Goal: Task Accomplishment & Management: Manage account settings

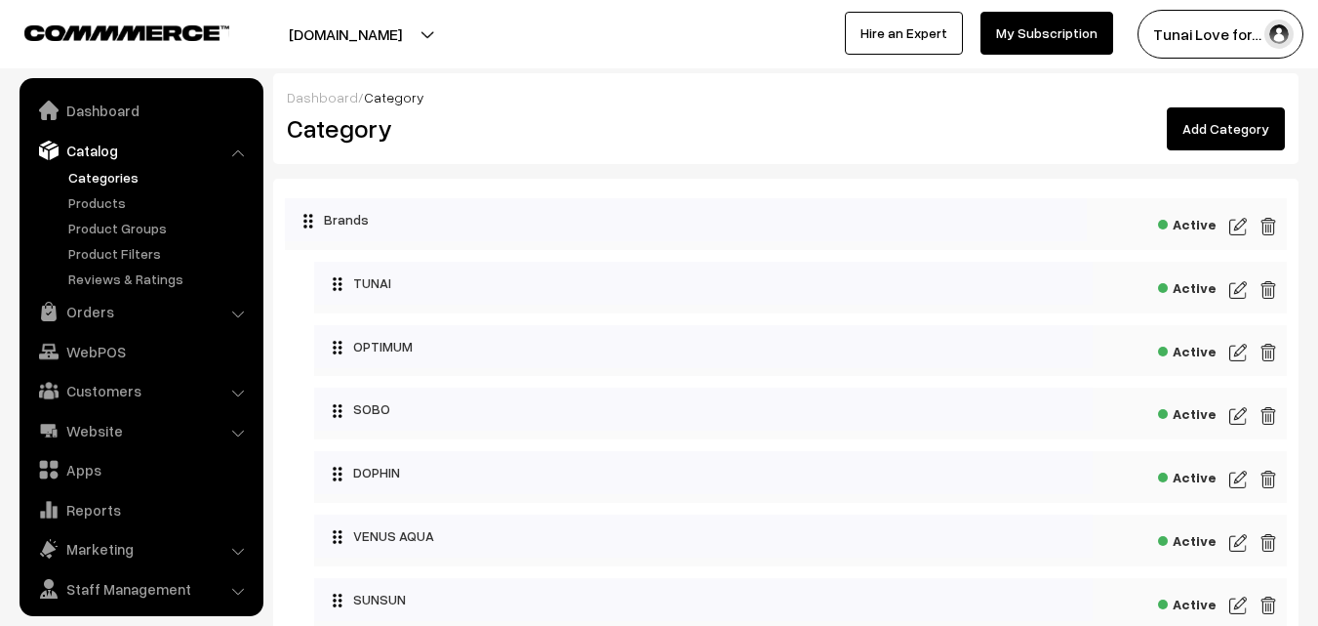
scroll to position [49, 0]
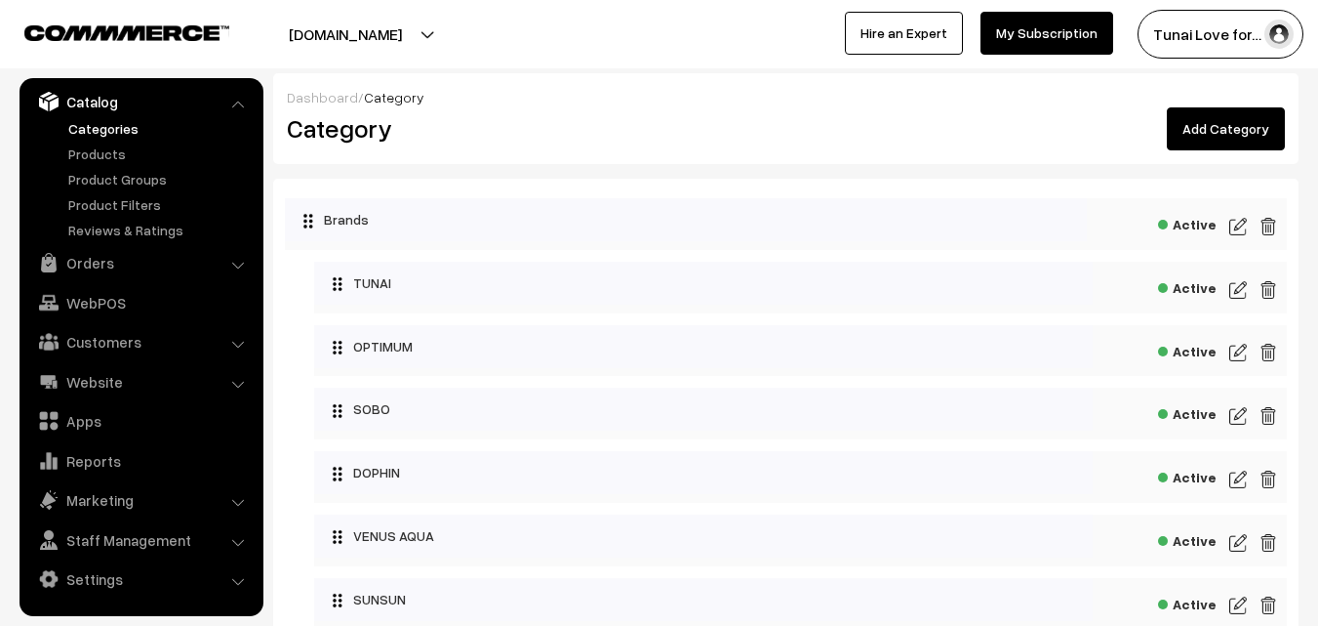
click at [101, 259] on link "Orders" at bounding box center [140, 262] width 232 height 35
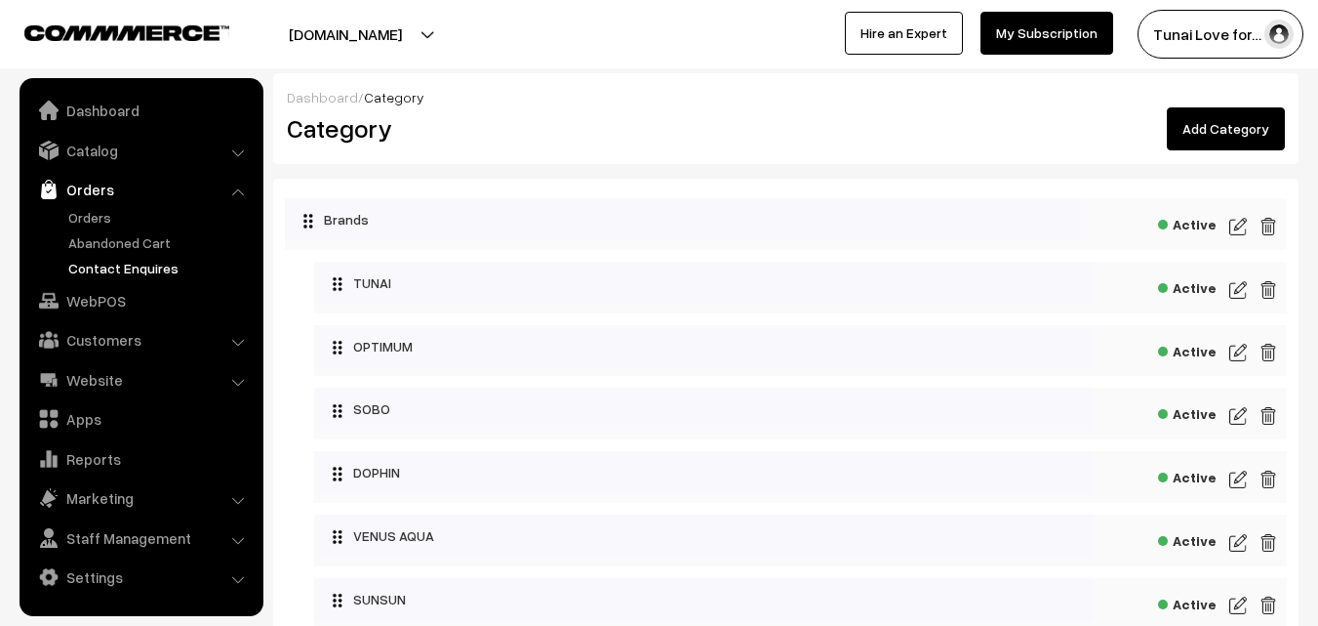
scroll to position [0, 0]
click at [113, 209] on link "Orders" at bounding box center [159, 217] width 193 height 20
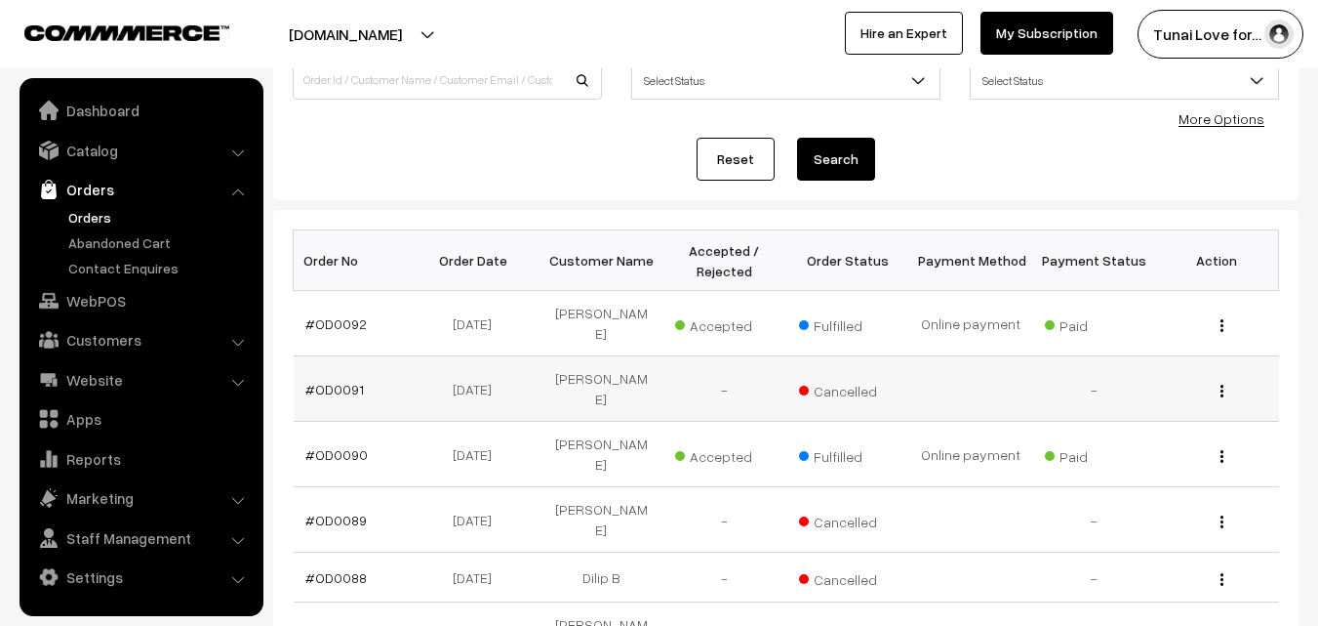
scroll to position [195, 0]
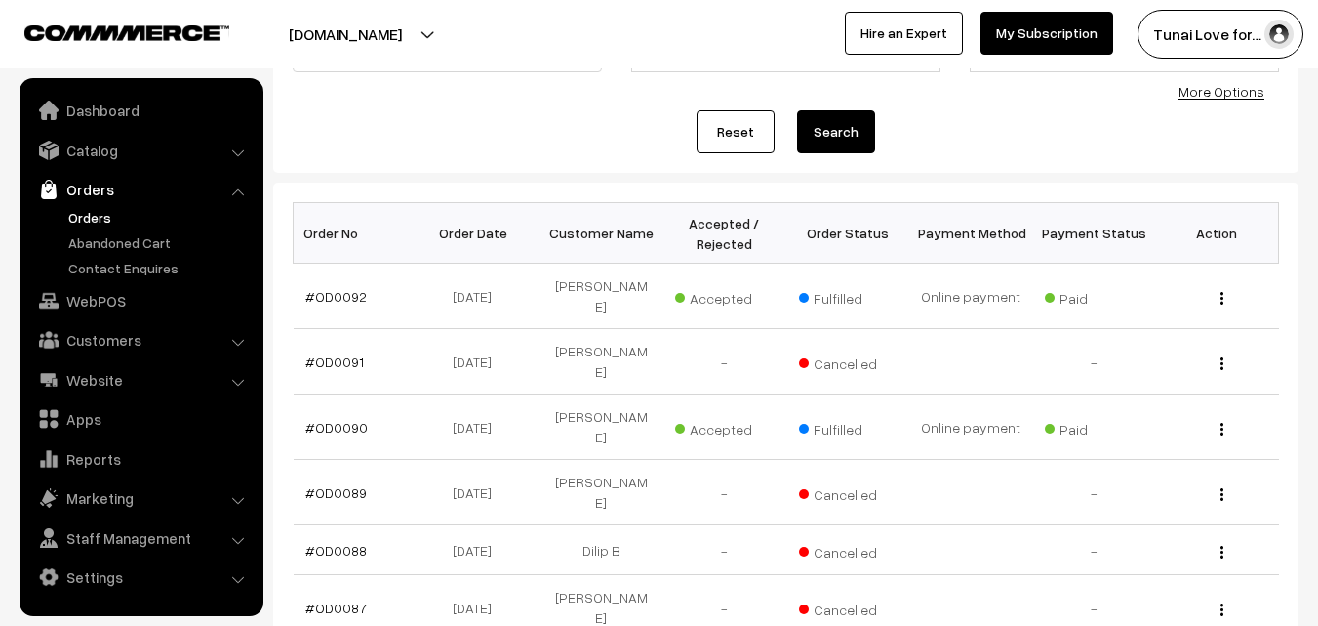
click at [997, 126] on div "Reset Search" at bounding box center [786, 131] width 987 height 43
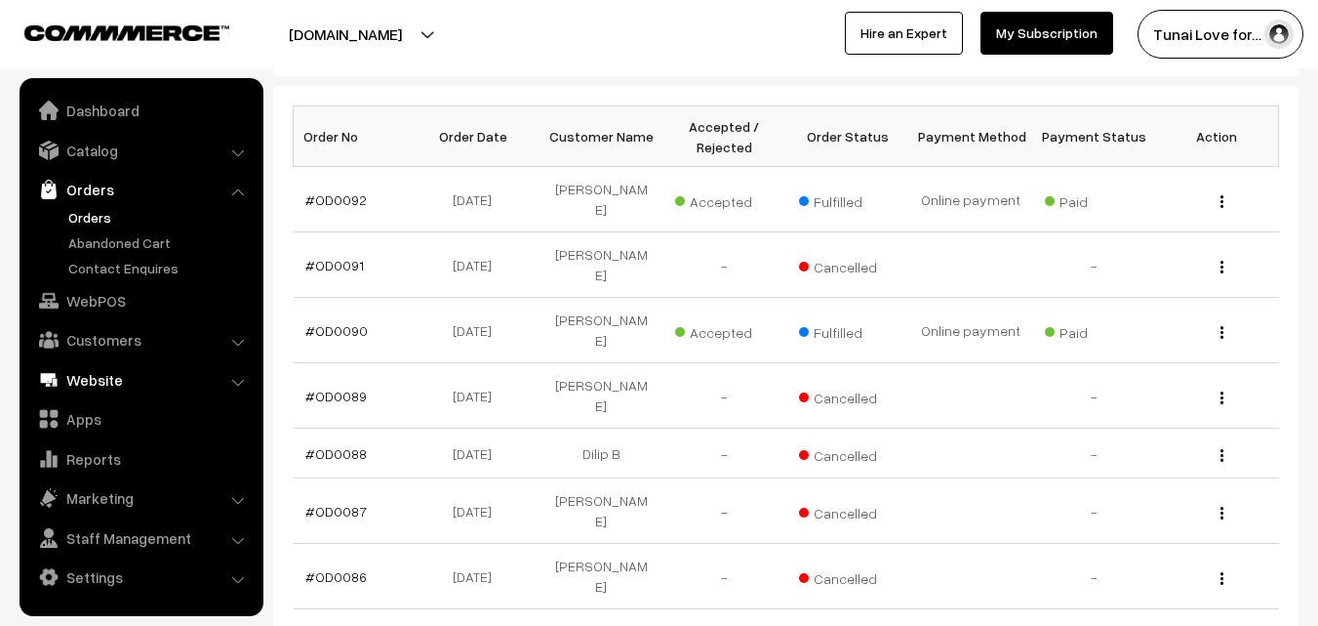
scroll to position [293, 0]
click at [220, 331] on link "Customers" at bounding box center [140, 339] width 232 height 35
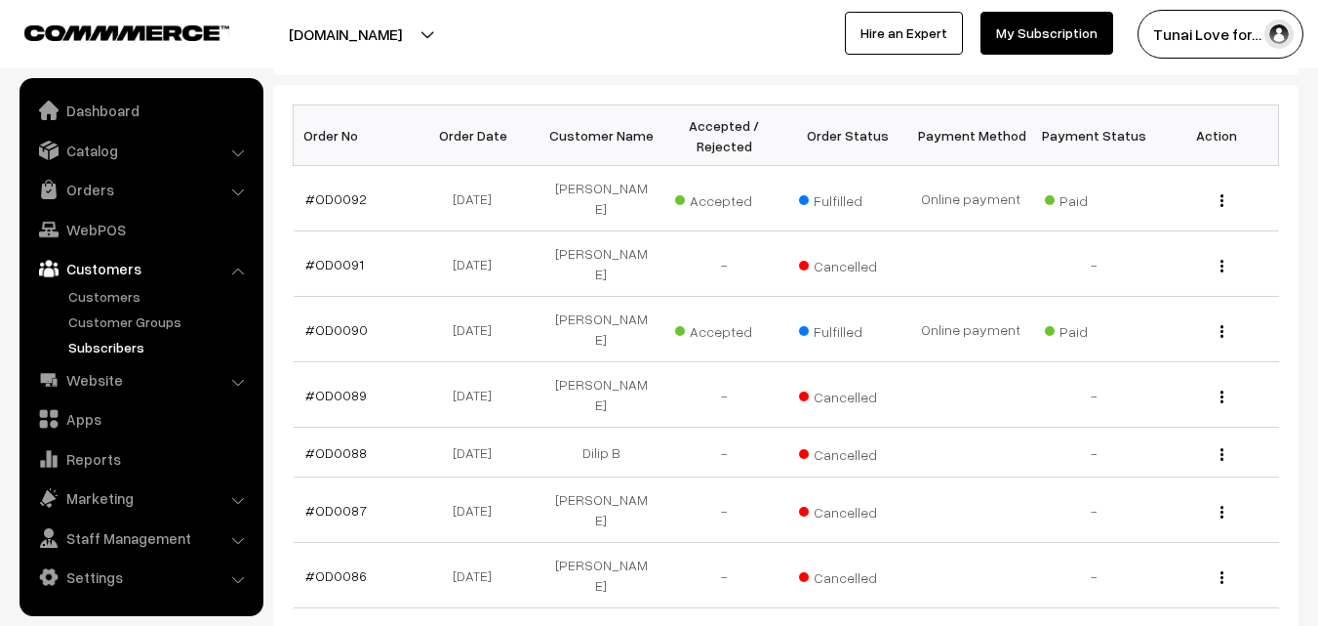
click at [124, 340] on link "Subscribers" at bounding box center [159, 347] width 193 height 20
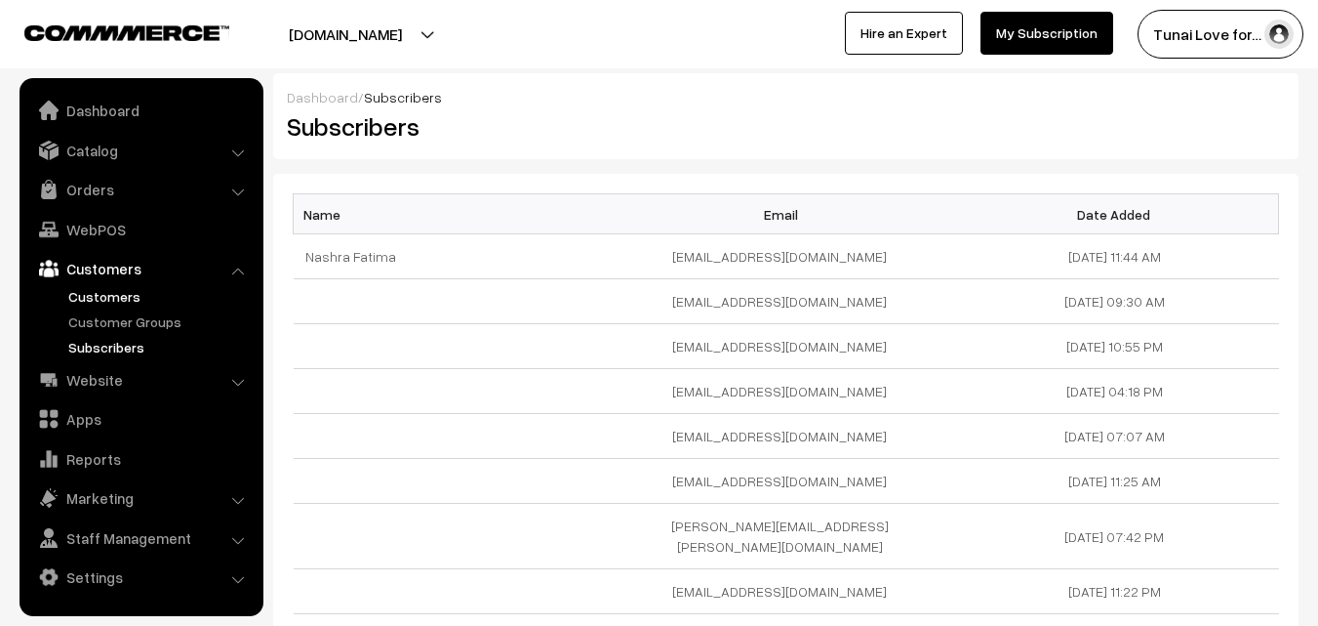
click at [101, 298] on link "Customers" at bounding box center [159, 296] width 193 height 20
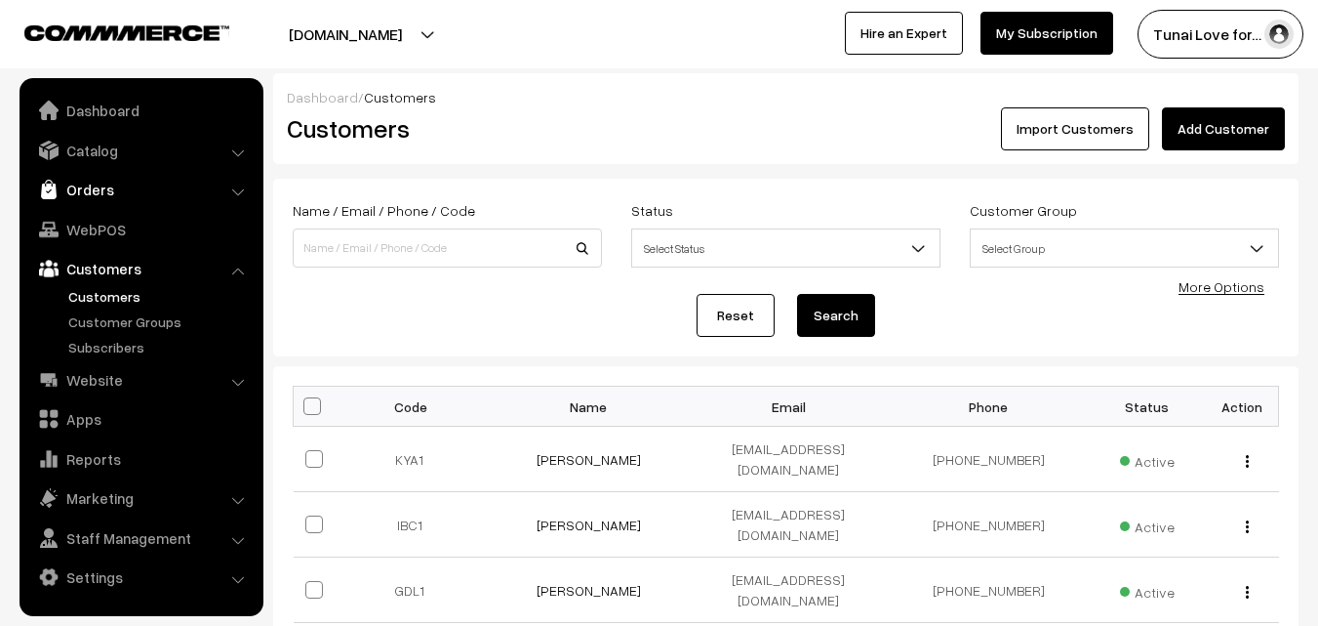
click at [100, 192] on link "Orders" at bounding box center [140, 189] width 232 height 35
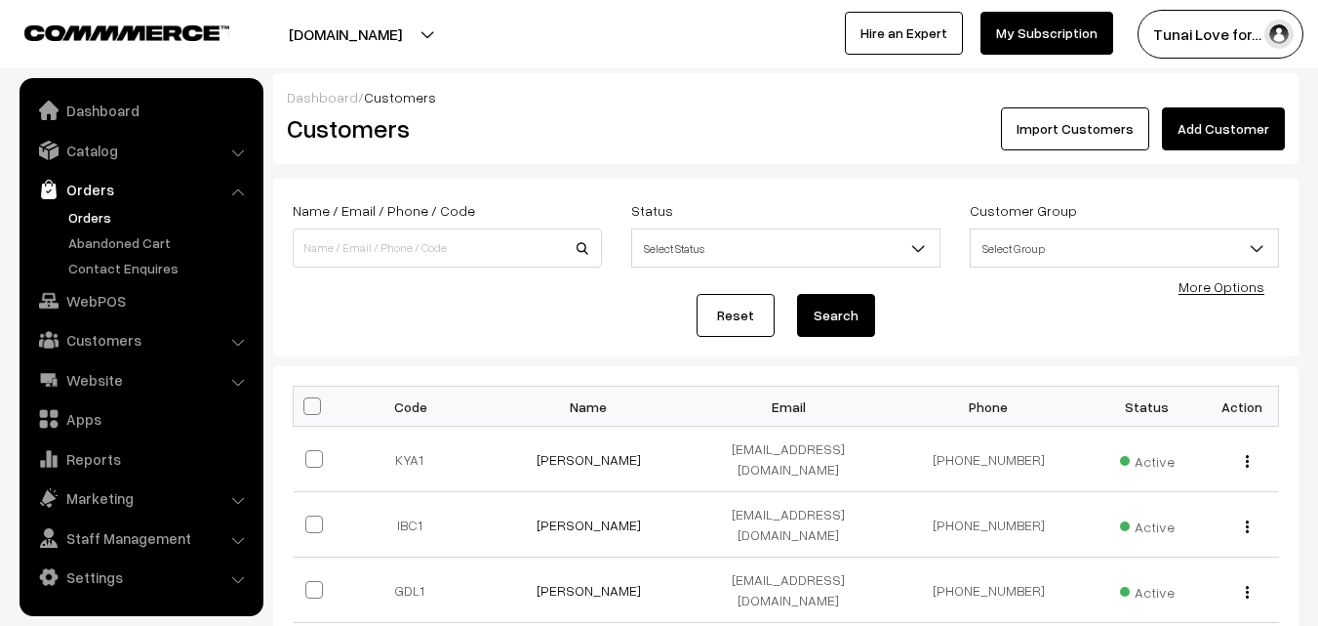
click at [98, 221] on link "Orders" at bounding box center [159, 217] width 193 height 20
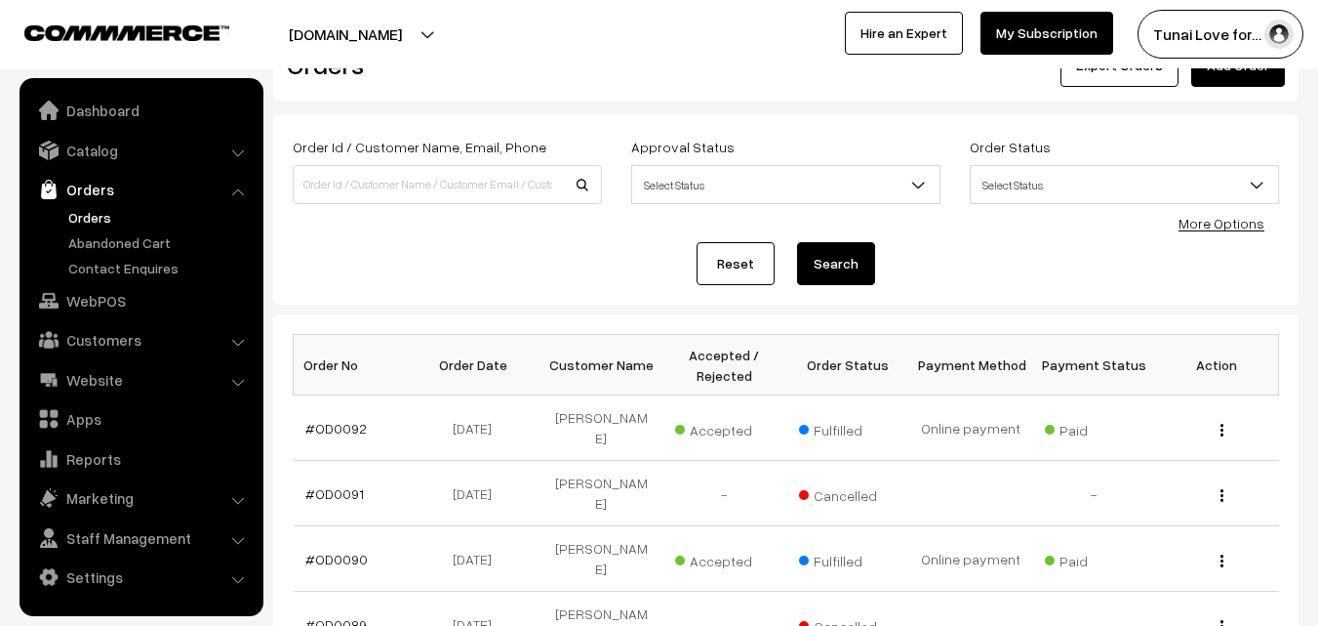
scroll to position [98, 0]
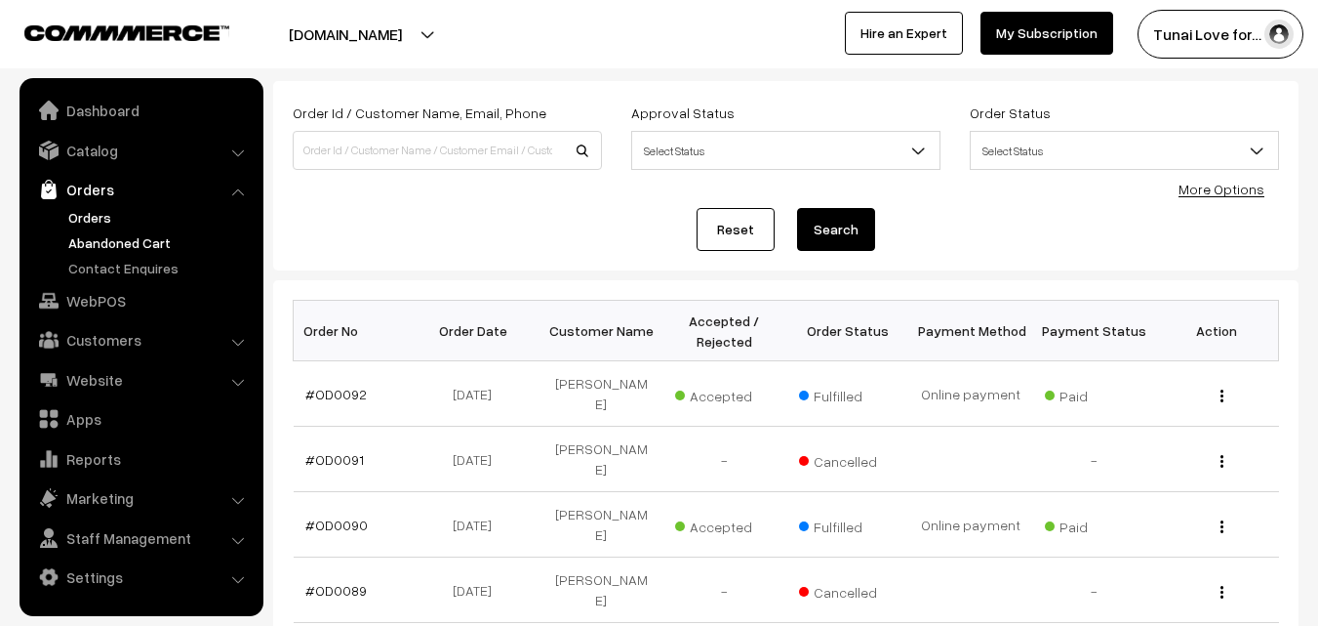
click at [104, 245] on link "Abandoned Cart" at bounding box center [159, 242] width 193 height 20
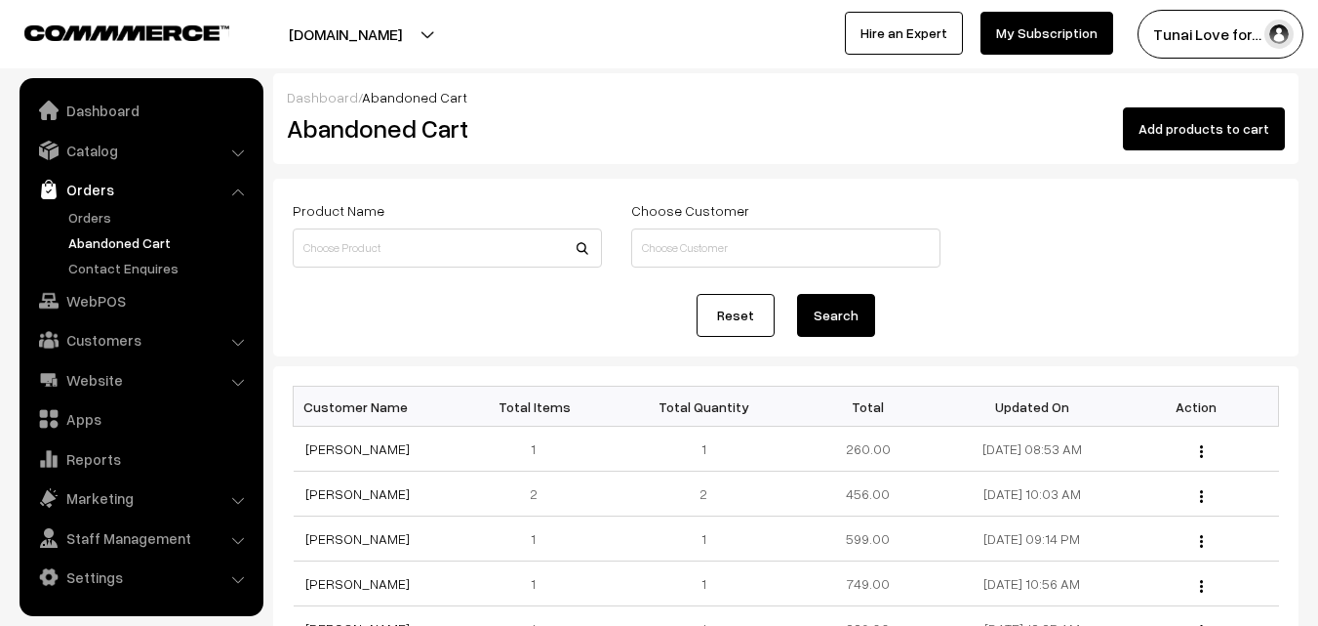
scroll to position [98, 0]
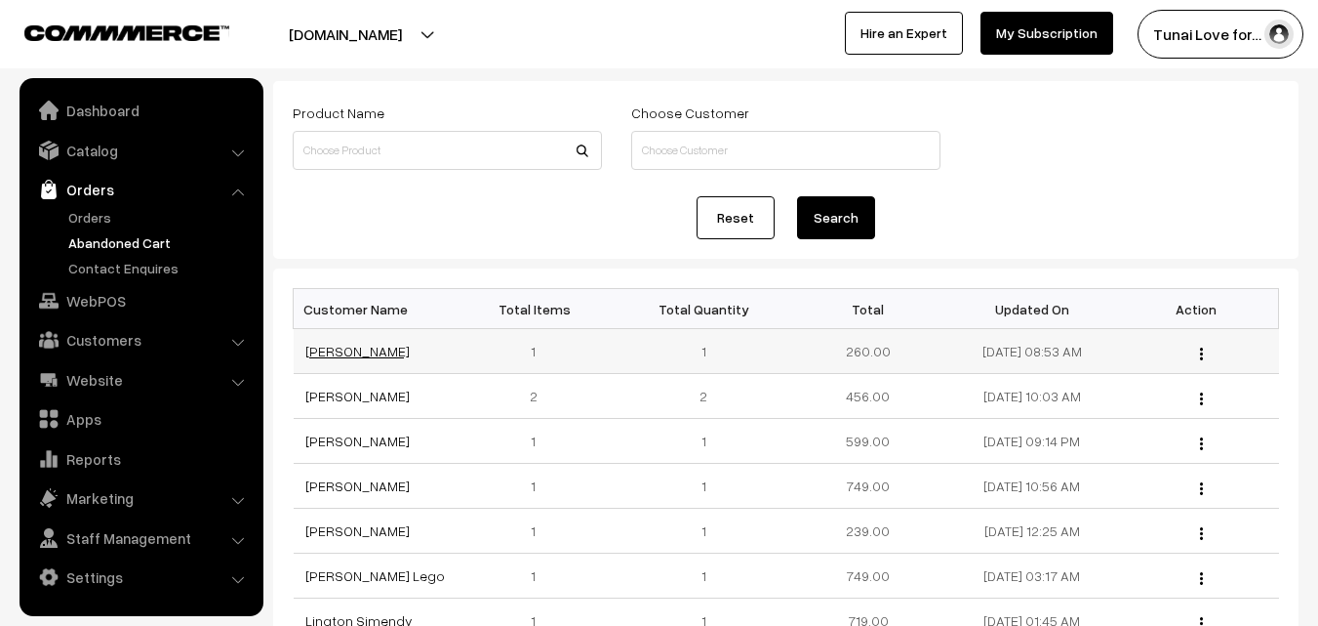
click at [337, 351] on link "[PERSON_NAME]" at bounding box center [357, 351] width 104 height 17
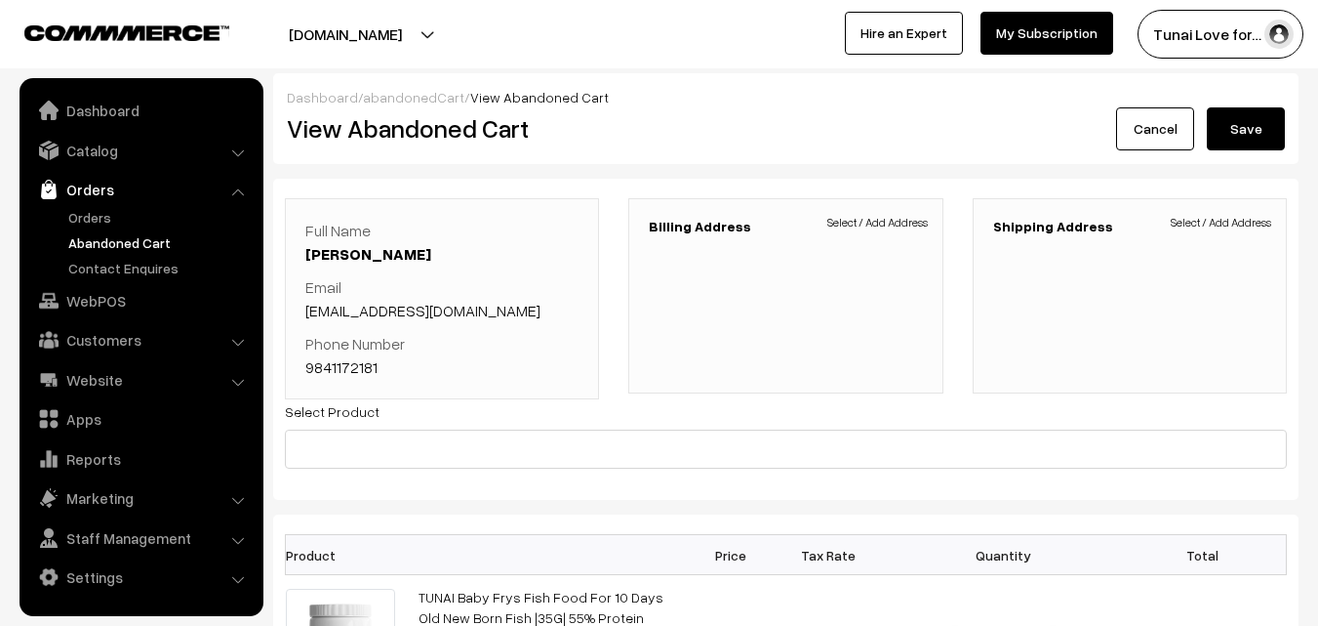
click at [90, 233] on link "Abandoned Cart" at bounding box center [159, 242] width 193 height 20
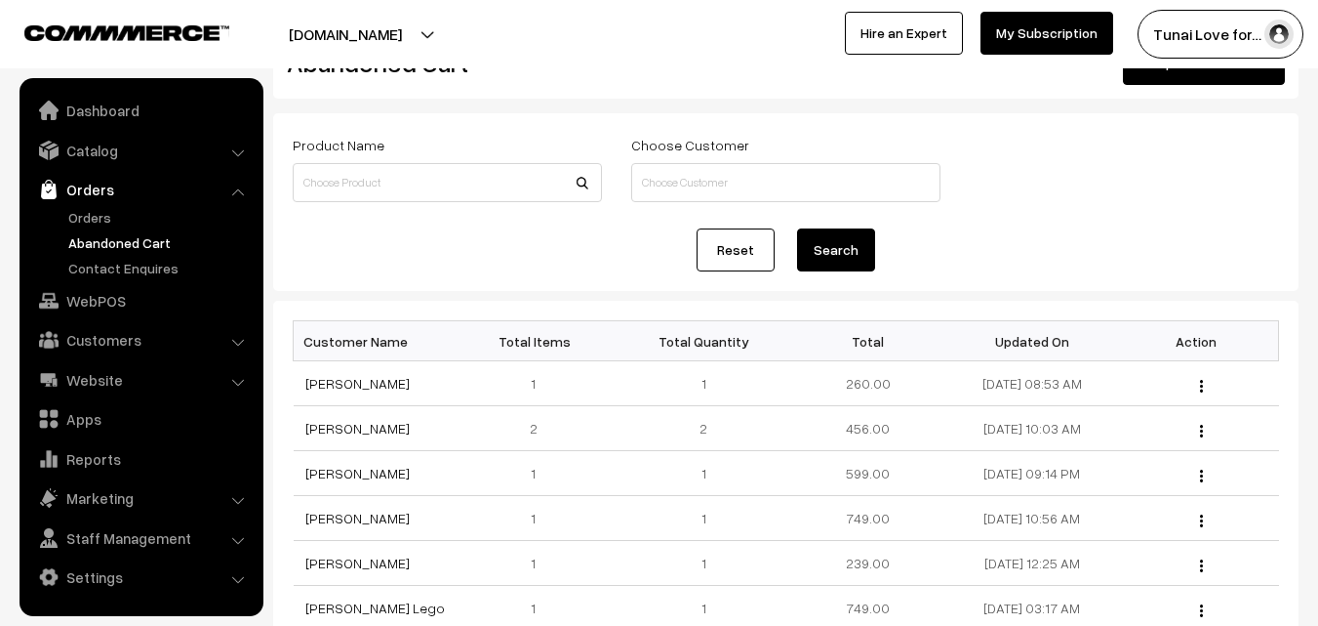
scroll to position [98, 0]
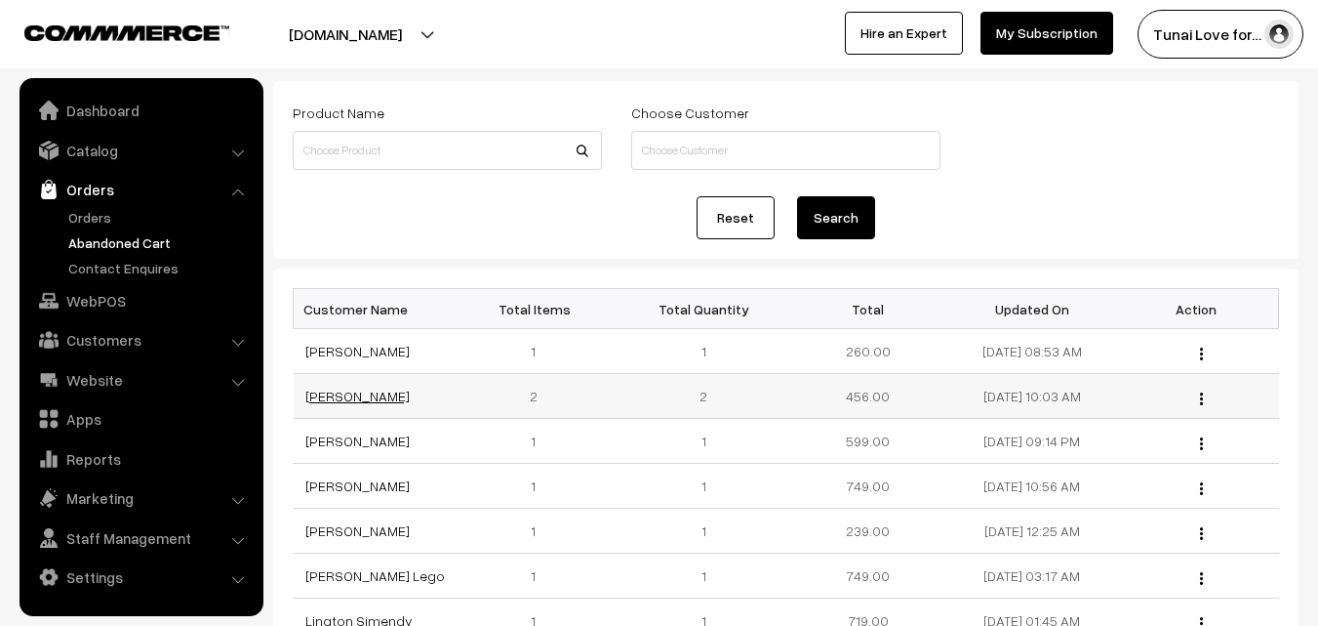
click at [338, 394] on link "Mohd Laraib" at bounding box center [357, 395] width 104 height 17
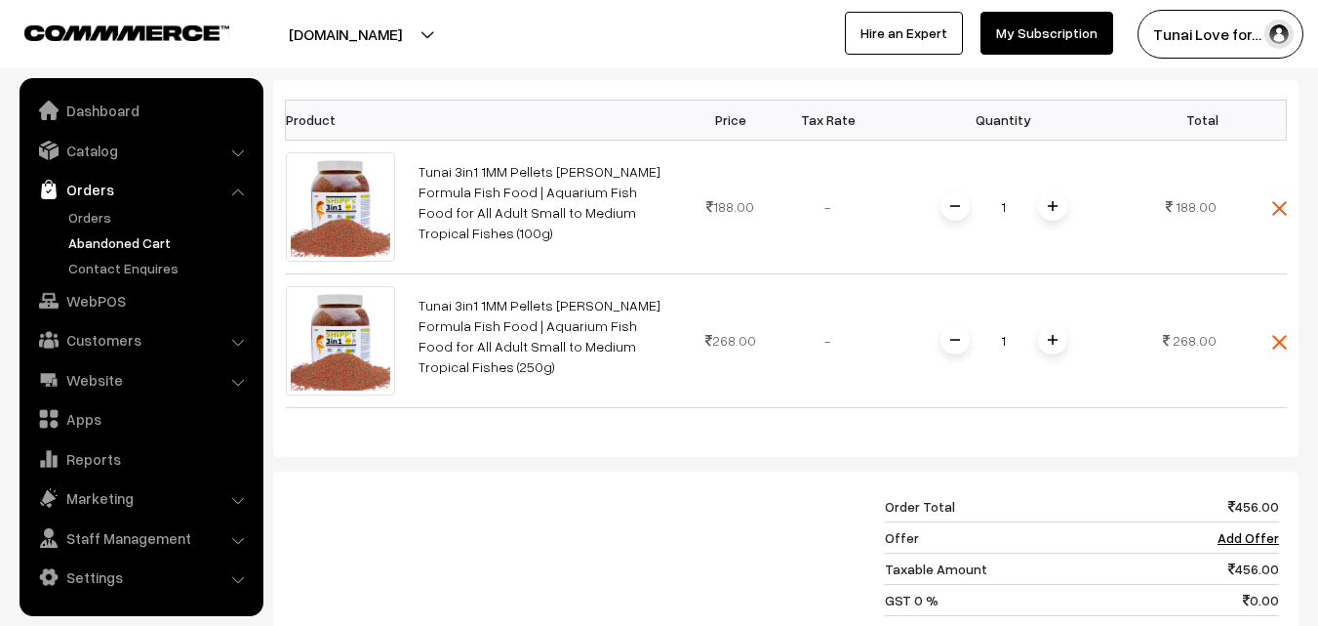
scroll to position [488, 0]
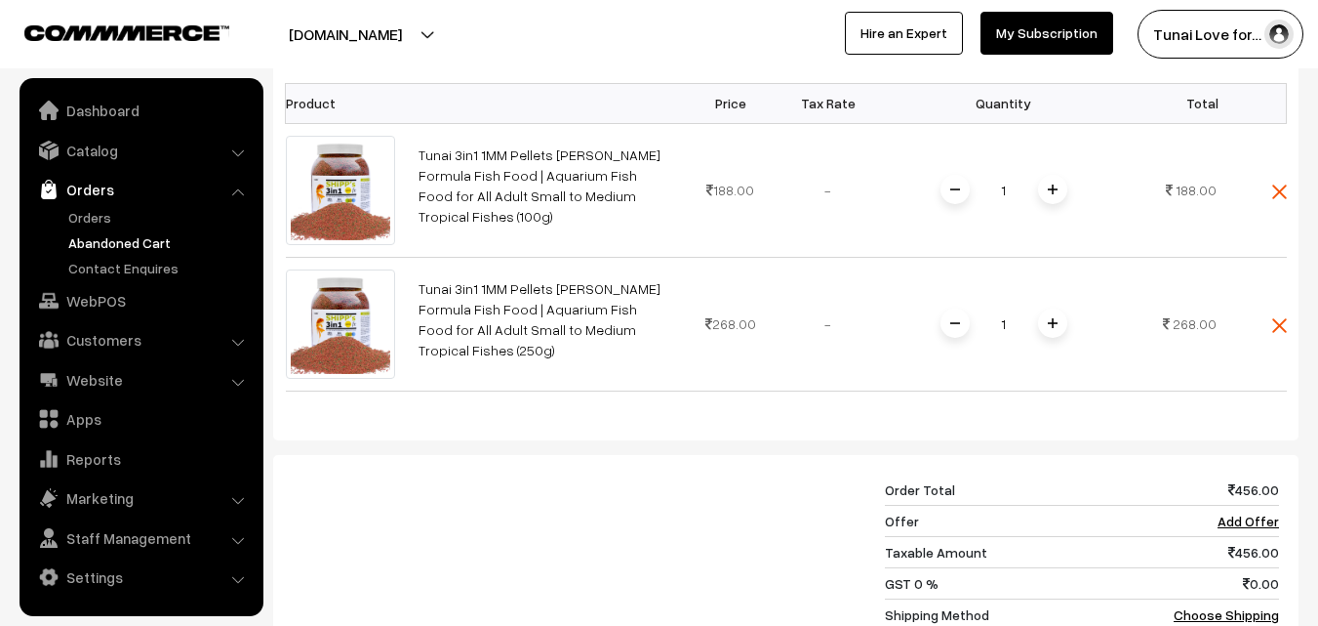
click at [99, 245] on link "Abandoned Cart" at bounding box center [159, 242] width 193 height 20
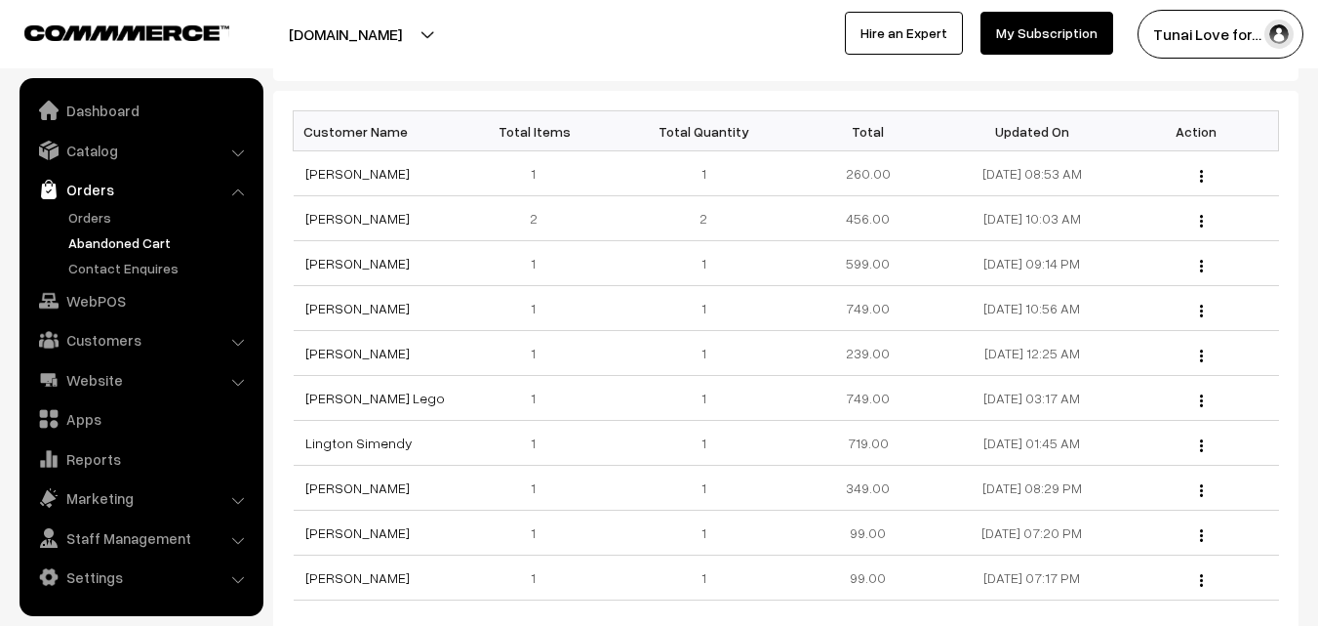
scroll to position [293, 0]
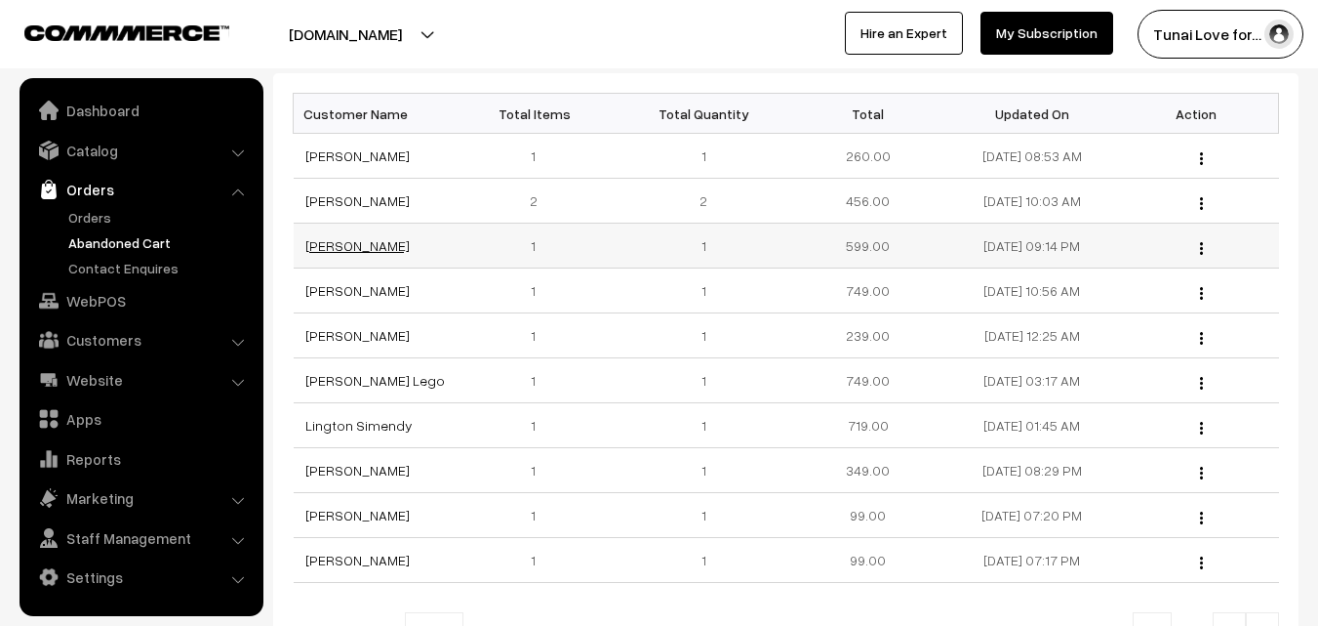
click at [331, 253] on link "[PERSON_NAME]" at bounding box center [357, 245] width 104 height 17
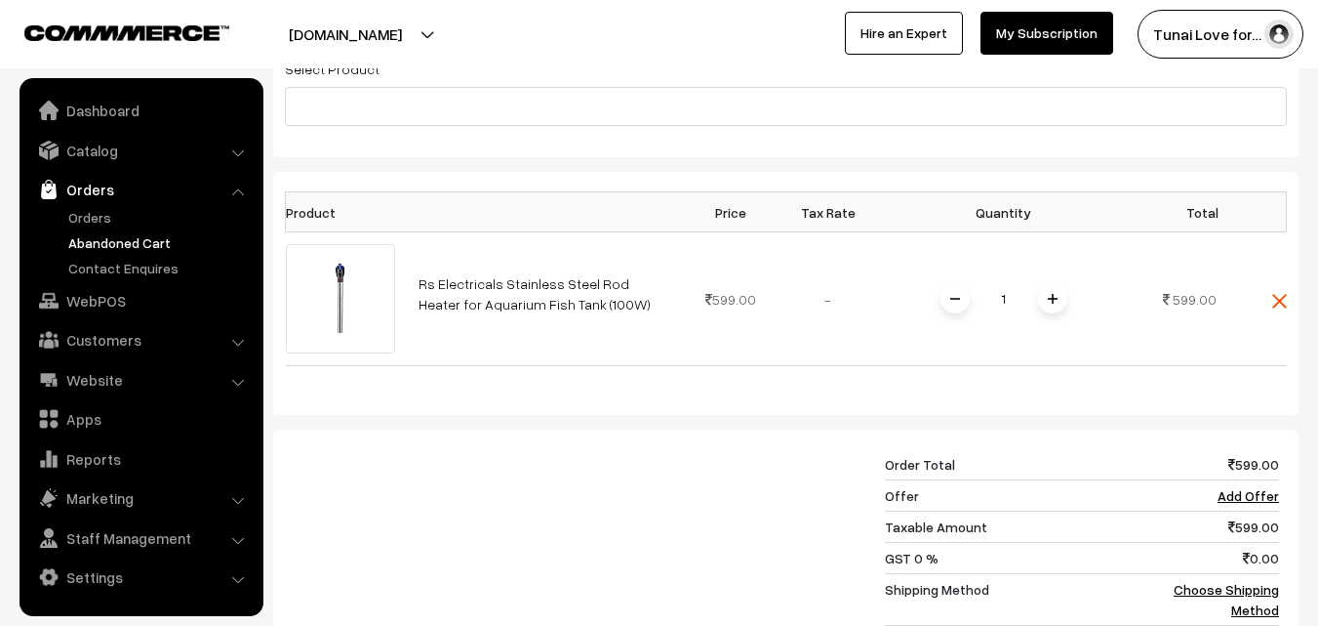
scroll to position [390, 0]
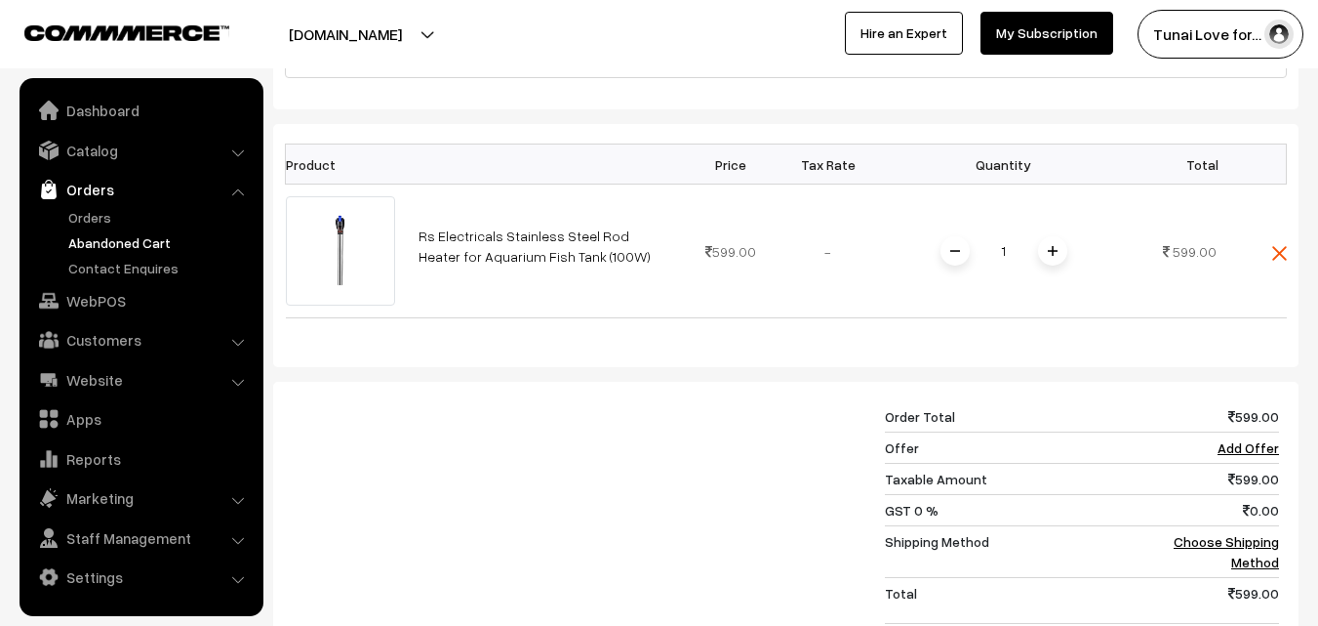
click at [127, 239] on link "Abandoned Cart" at bounding box center [159, 242] width 193 height 20
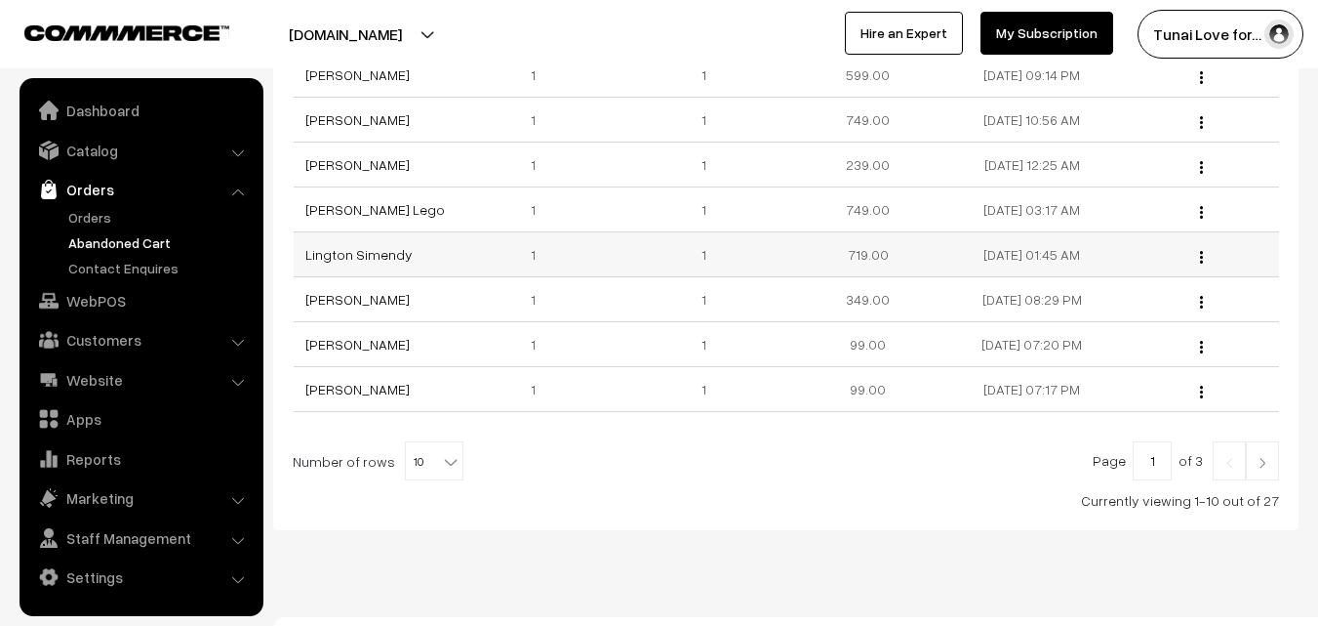
scroll to position [488, 0]
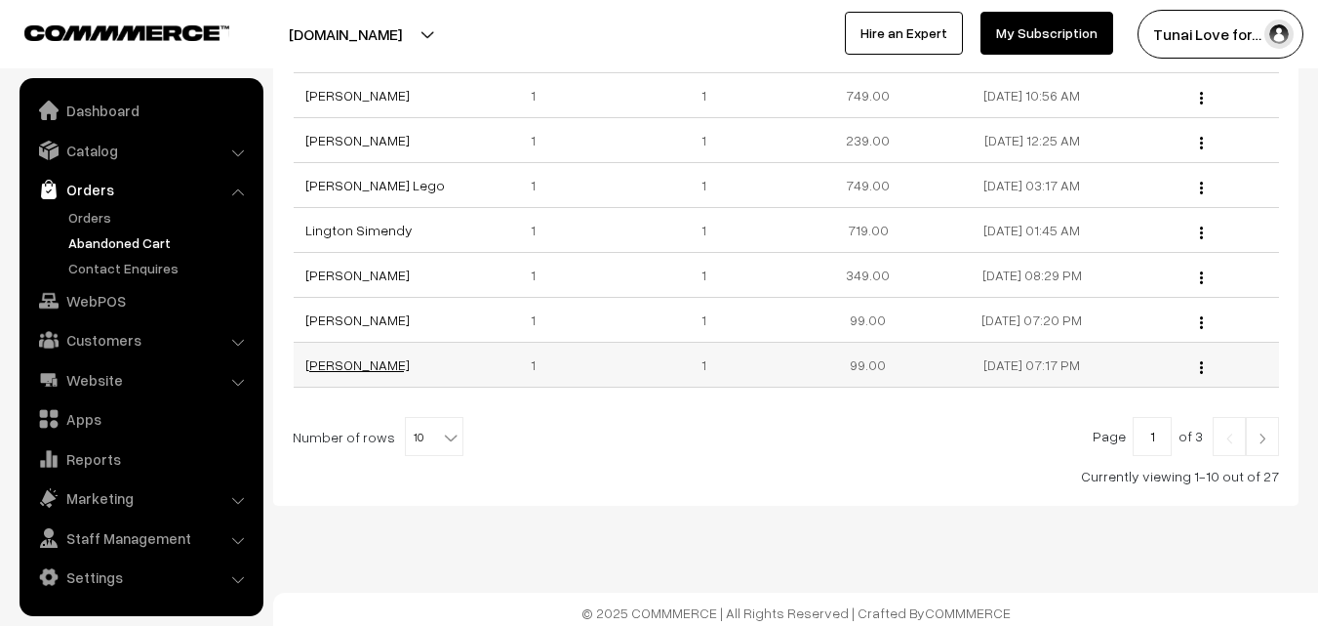
click at [340, 368] on link "[PERSON_NAME]" at bounding box center [357, 364] width 104 height 17
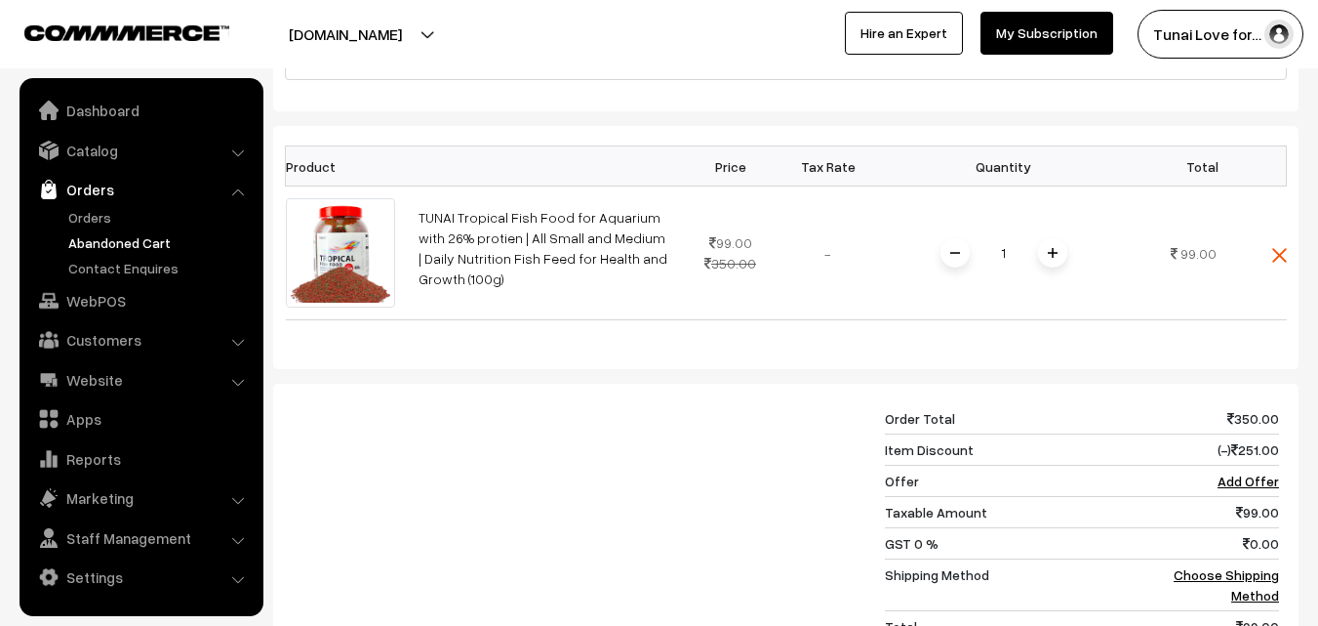
scroll to position [390, 0]
click at [130, 245] on link "Abandoned Cart" at bounding box center [159, 242] width 193 height 20
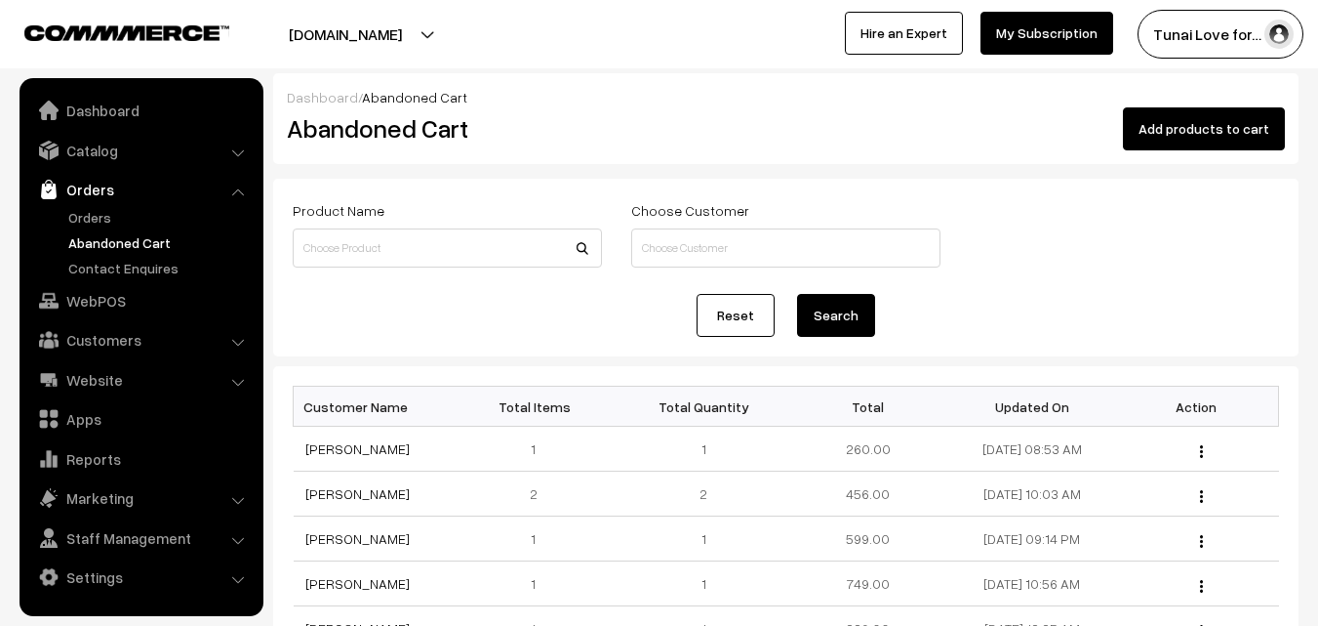
scroll to position [488, 0]
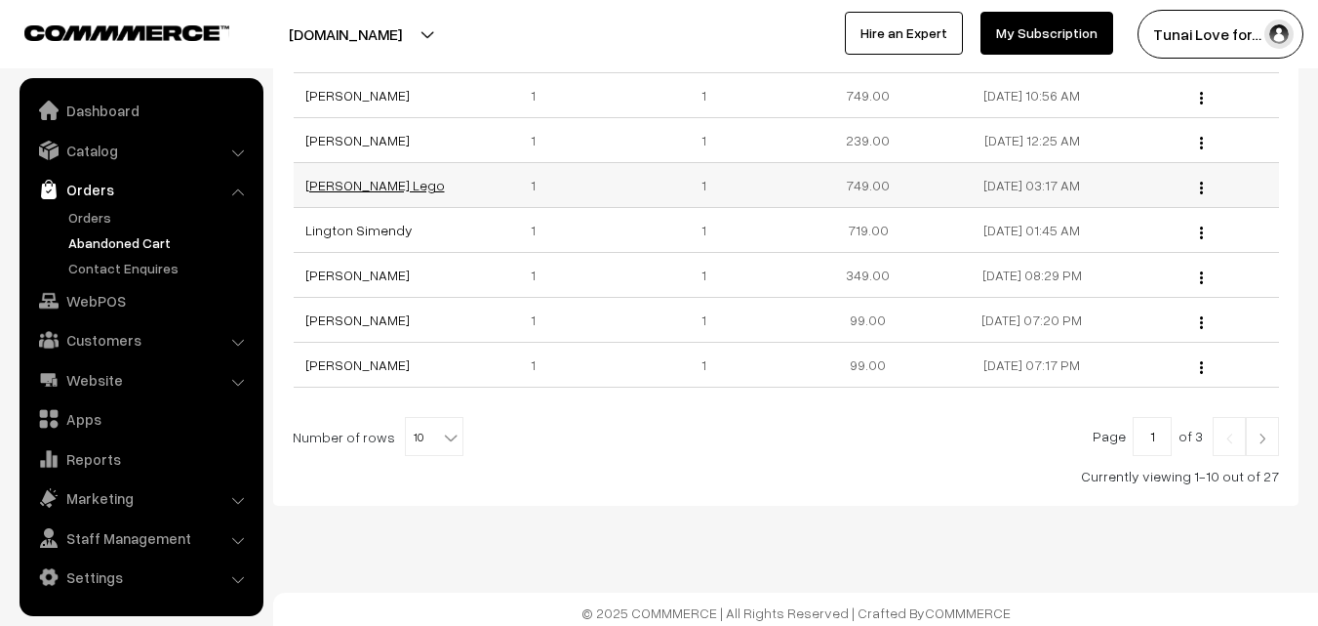
click at [358, 191] on link "Kalen Lego" at bounding box center [375, 185] width 140 height 17
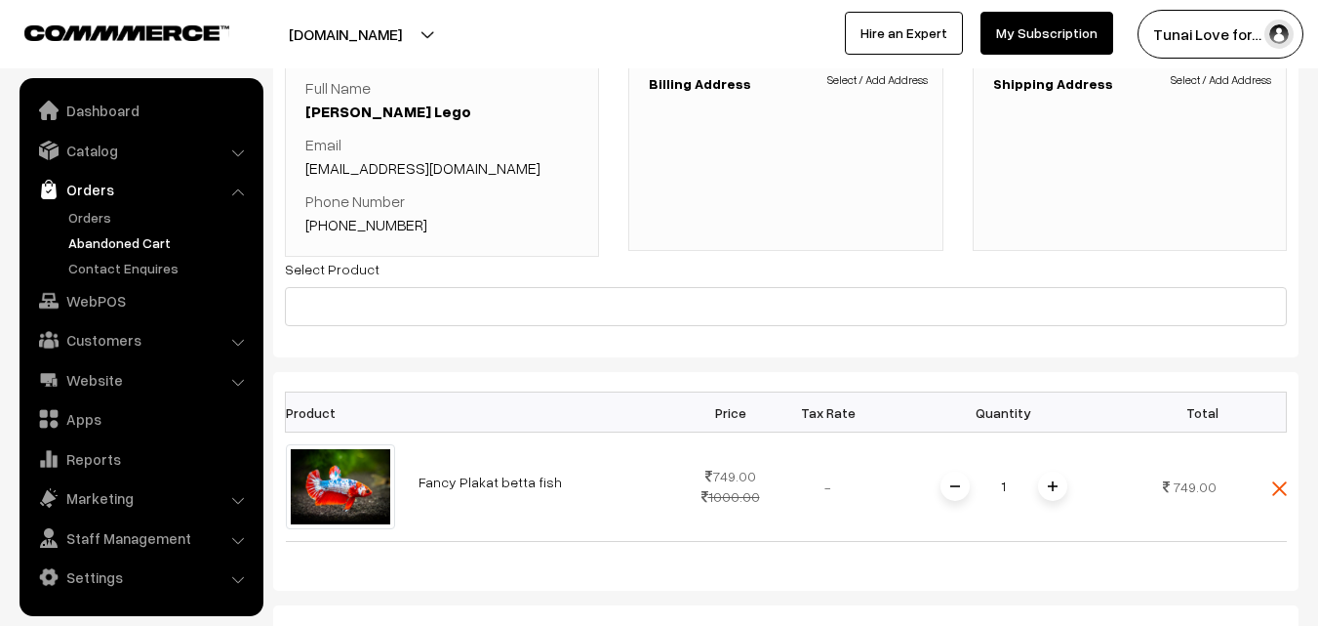
scroll to position [390, 0]
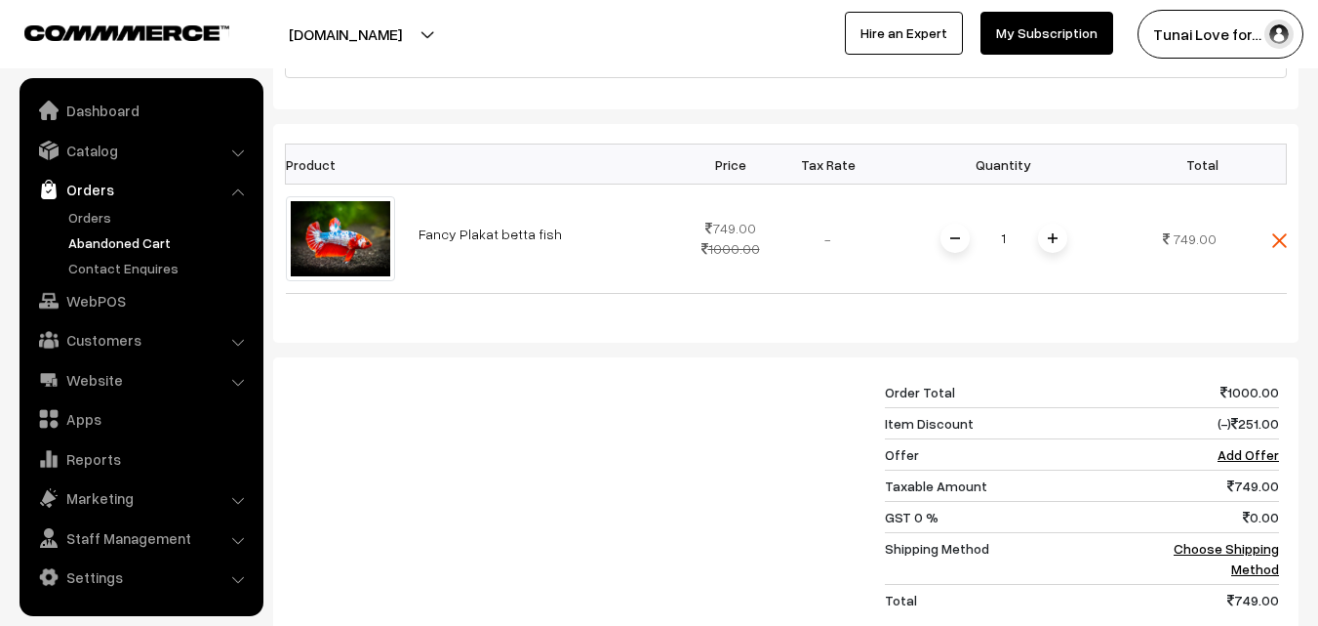
click at [82, 238] on link "Abandoned Cart" at bounding box center [159, 242] width 193 height 20
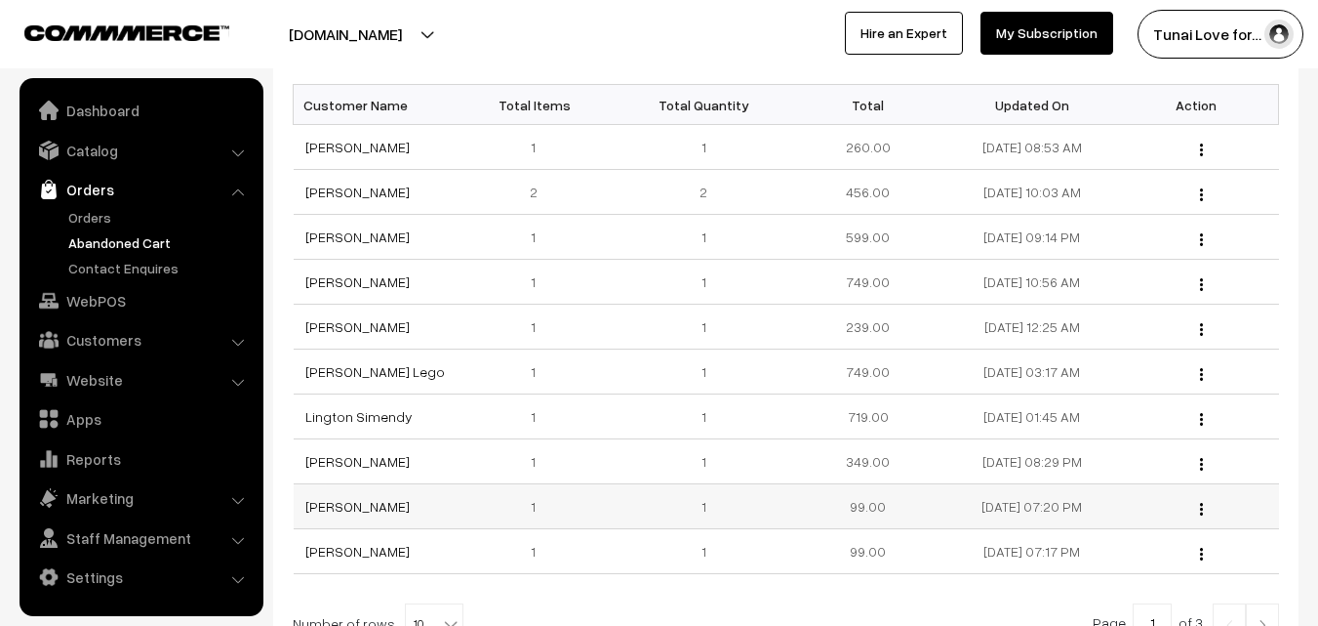
scroll to position [495, 0]
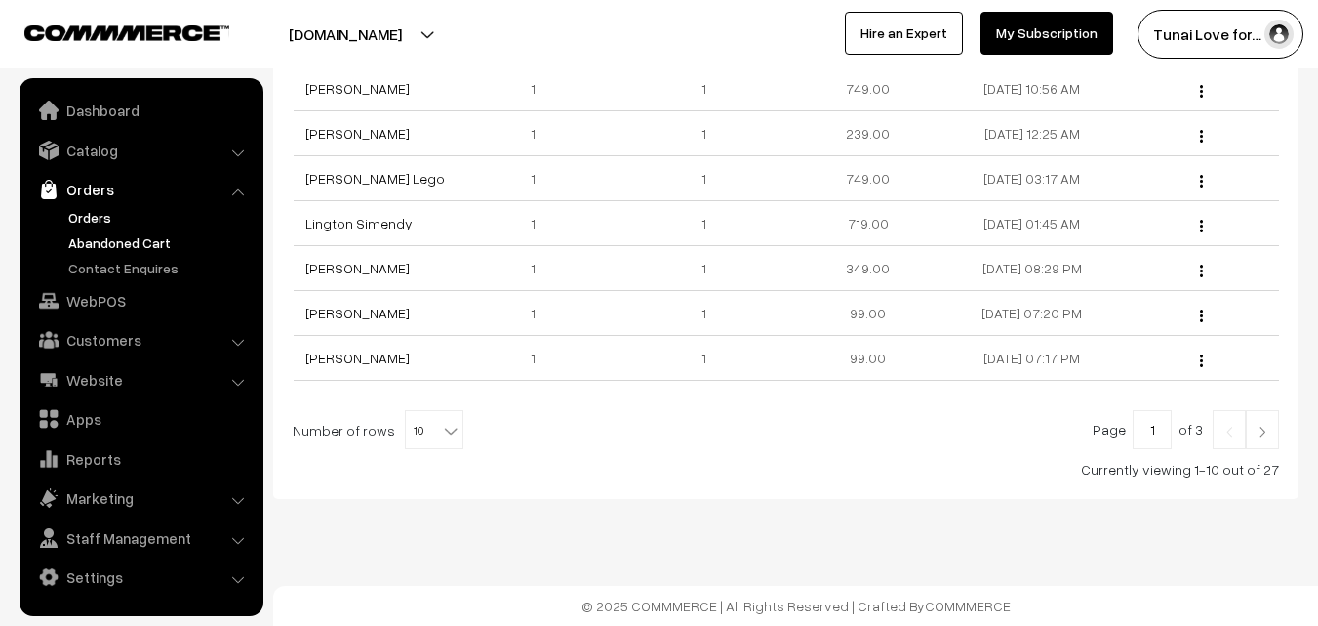
click at [86, 221] on link "Orders" at bounding box center [159, 217] width 193 height 20
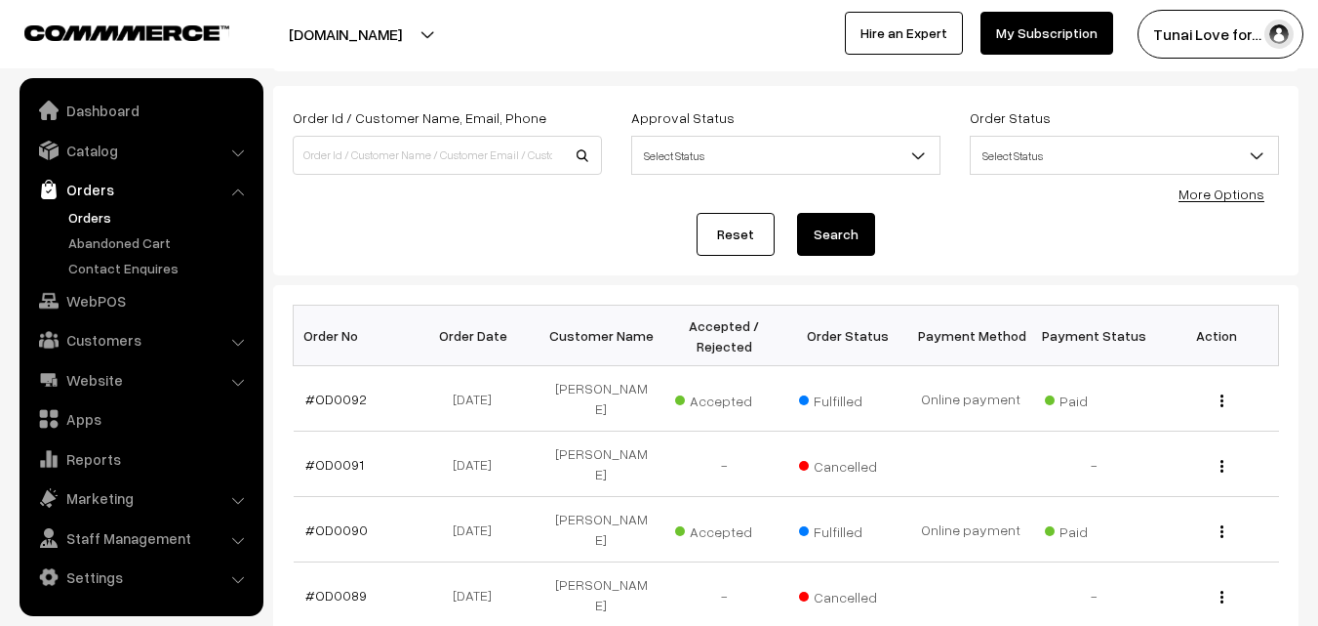
scroll to position [293, 0]
